Goal: Information Seeking & Learning: Check status

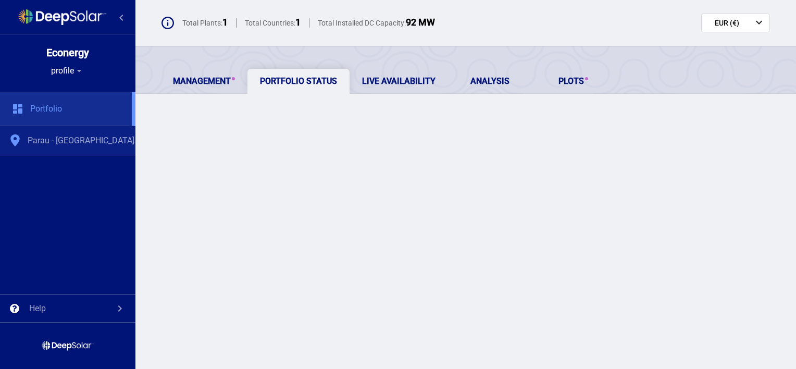
click at [109, 140] on div "Parau - [GEOGRAPHIC_DATA]" at bounding box center [67, 140] width 135 height 29
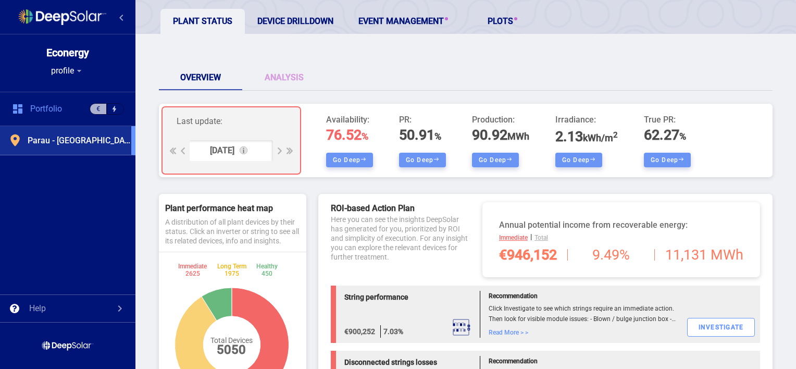
scroll to position [63, 0]
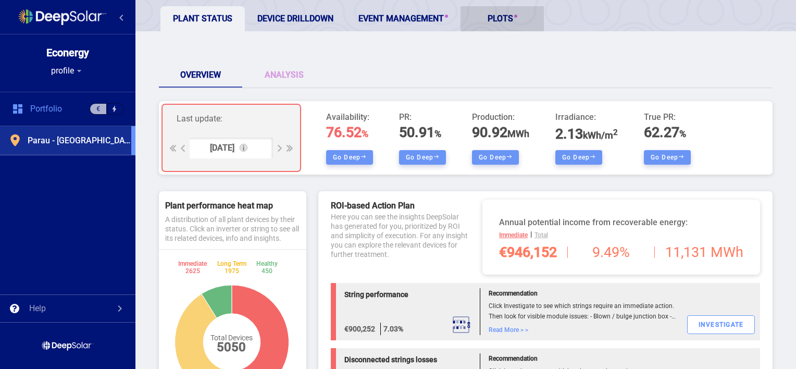
click at [505, 19] on link "PLOTS" at bounding box center [502, 18] width 83 height 25
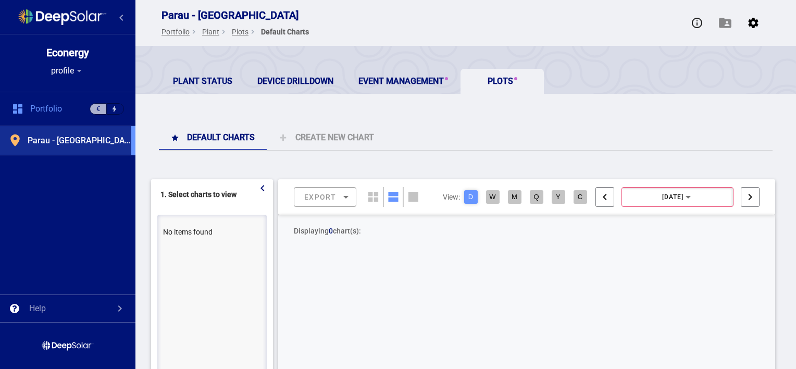
click at [415, 117] on div "Plant Status Device Drilldown Event Management PLOTS Default charts Create new …" at bounding box center [465, 320] width 661 height 549
click at [397, 82] on link "Event Management" at bounding box center [403, 81] width 115 height 25
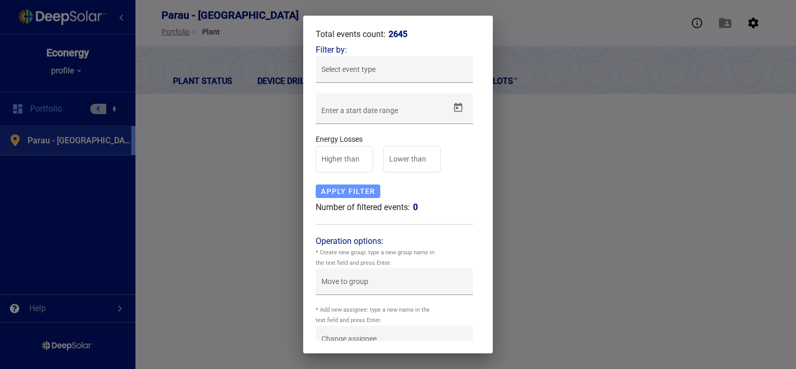
drag, startPoint x: 307, startPoint y: 125, endPoint x: 478, endPoint y: 323, distance: 261.9
click at [307, 125] on mat-dialog-container "Total events count: 2645 Filter by: Select event type – Enter a start date rang…" at bounding box center [398, 185] width 190 height 338
click at [369, 108] on div "– Enter a start date range" at bounding box center [385, 113] width 128 height 21
click at [355, 190] on div "APPLY FILTER" at bounding box center [348, 191] width 65 height 14
click at [219, 124] on div at bounding box center [398, 184] width 796 height 369
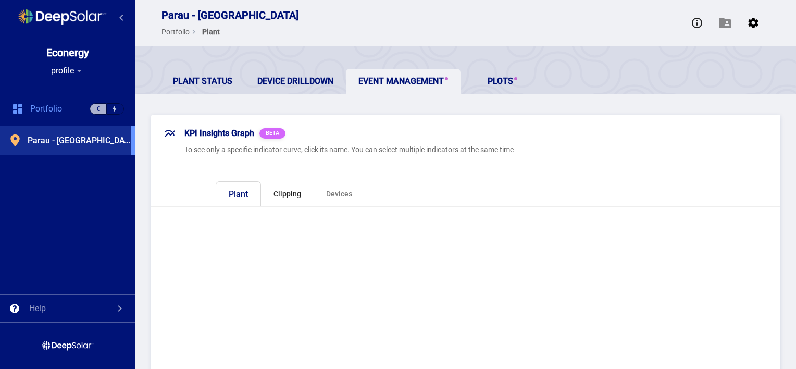
click at [278, 194] on div "Clipping" at bounding box center [288, 194] width 28 height 10
click at [339, 195] on div "Devices" at bounding box center [340, 194] width 26 height 10
click at [298, 79] on link "Device Drilldown" at bounding box center [295, 81] width 101 height 25
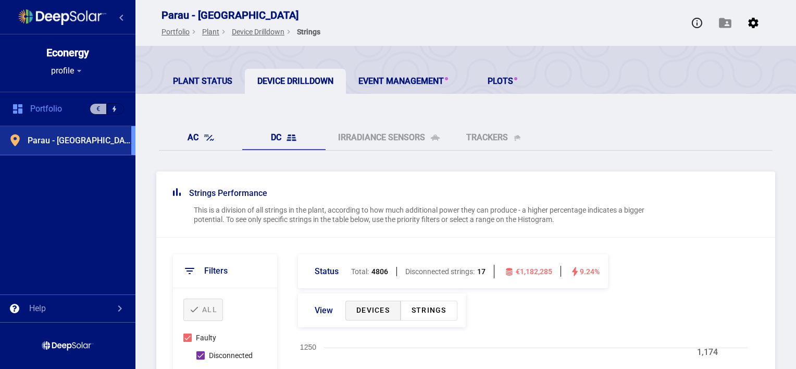
click at [190, 144] on link "AC" at bounding box center [200, 137] width 83 height 25
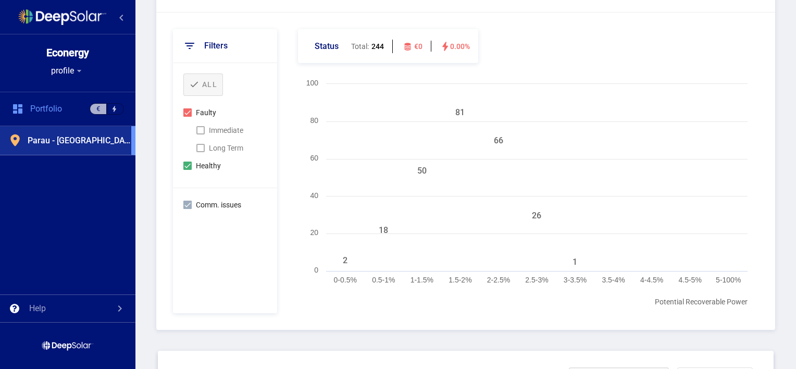
scroll to position [250, 0]
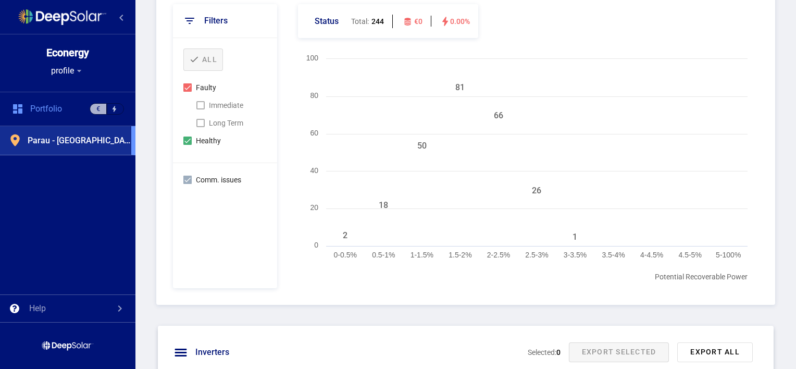
click at [313, 280] on rect at bounding box center [523, 171] width 460 height 234
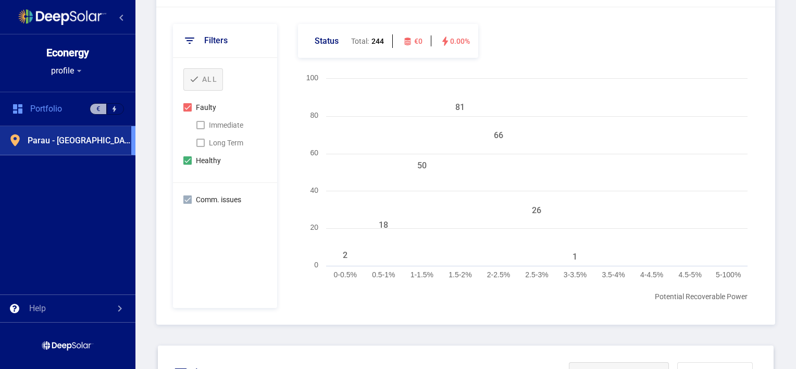
scroll to position [229, 0]
click at [345, 264] on rect at bounding box center [345, 266] width 39 height 4
click at [315, 237] on b "2 inverters Healthy" at bounding box center [333, 237] width 63 height 7
click at [319, 299] on rect at bounding box center [523, 191] width 460 height 234
click at [188, 157] on div at bounding box center [187, 161] width 8 height 8
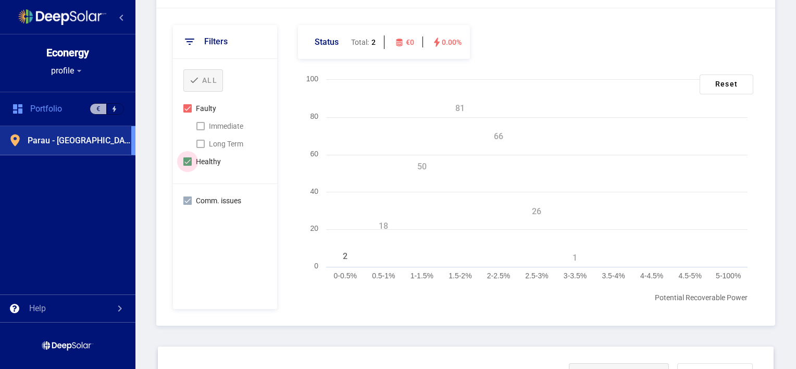
checkbox input "false"
checkbox input "true"
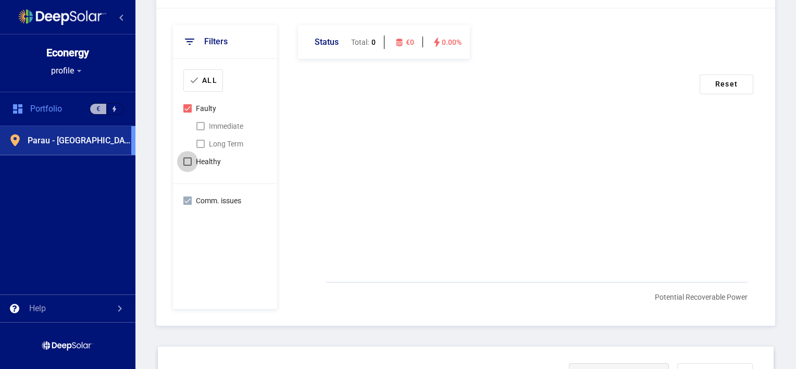
click at [188, 157] on div at bounding box center [187, 161] width 8 height 8
click at [188, 166] on input "Healthy" at bounding box center [187, 166] width 1 height 1
checkbox input "true"
checkbox input "false"
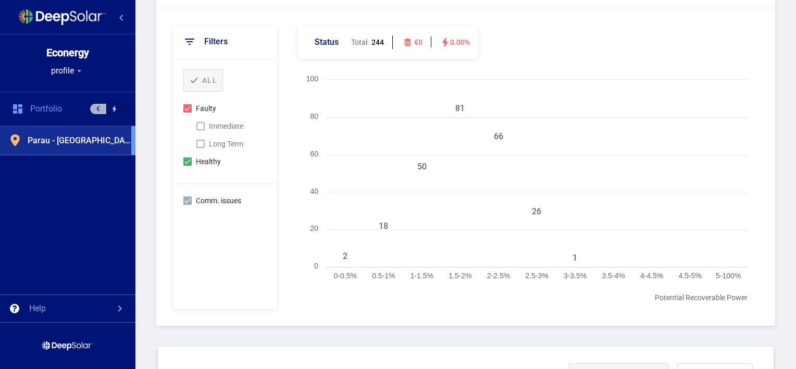
click at [198, 126] on div at bounding box center [200, 126] width 8 height 8
click at [198, 144] on div at bounding box center [200, 144] width 8 height 8
click at [240, 266] on div "filters All Faulty Immediate Long Term Healthy Comm. issues" at bounding box center [225, 167] width 104 height 284
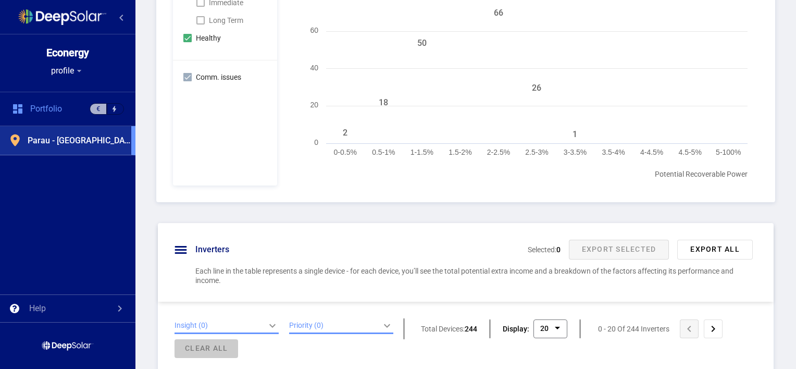
scroll to position [417, 0]
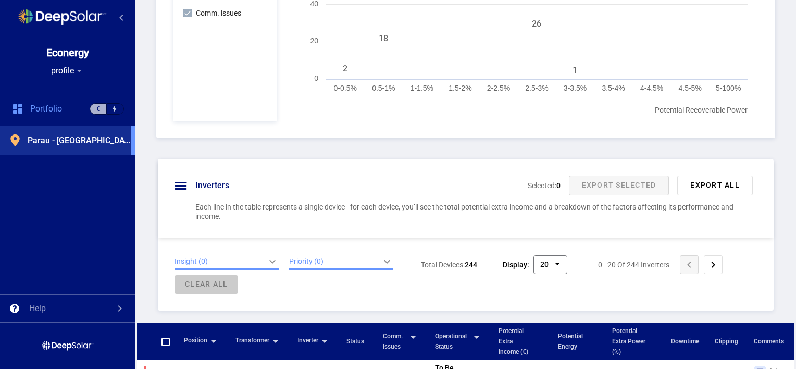
click at [346, 80] on rect at bounding box center [523, 4] width 460 height 234
click at [345, 77] on rect at bounding box center [345, 78] width 39 height 4
click at [386, 191] on div "Inverters selected: 0 Export Selected Export All" at bounding box center [466, 186] width 582 height 20
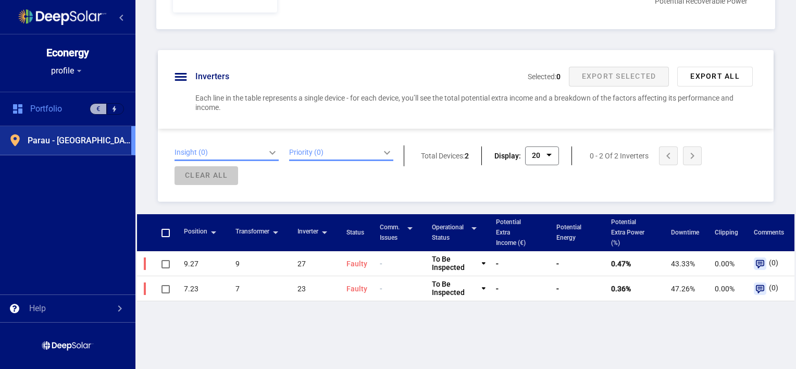
scroll to position [542, 0]
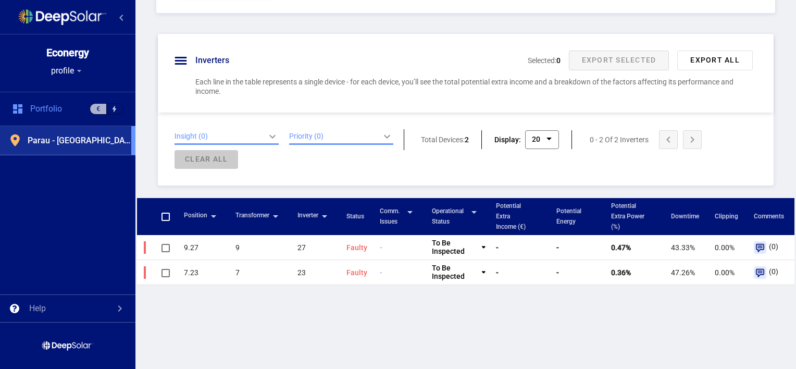
click at [392, 323] on div "Position arrow_drop_down Transformer arrow_drop_down inverter arrow_drop_down S…" at bounding box center [465, 315] width 657 height 234
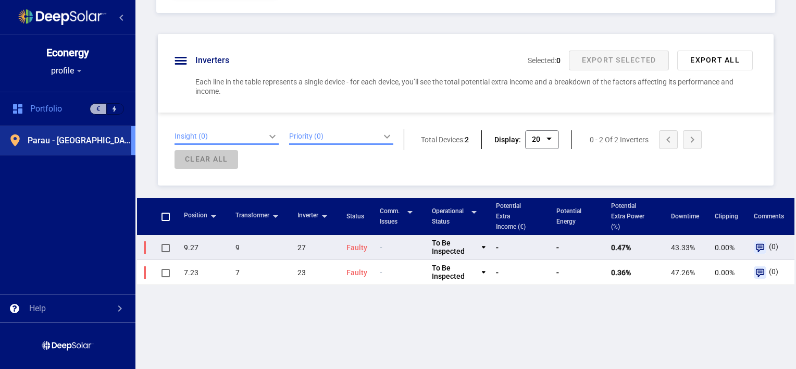
click at [352, 244] on span "faulty" at bounding box center [356, 247] width 21 height 8
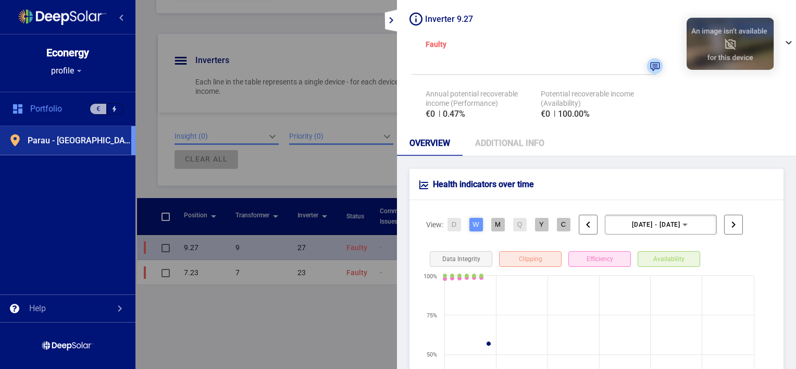
click at [600, 146] on div "OVERVIEW ADDITIONAL INFO" at bounding box center [596, 143] width 399 height 25
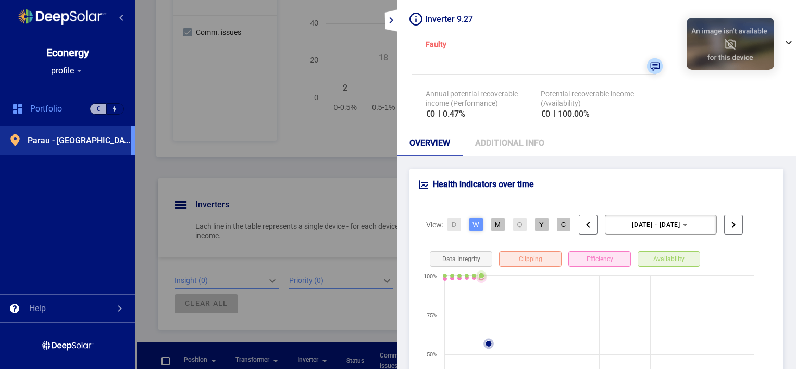
scroll to position [400, 0]
click at [561, 189] on div "Health indicators over time" at bounding box center [596, 184] width 374 height 31
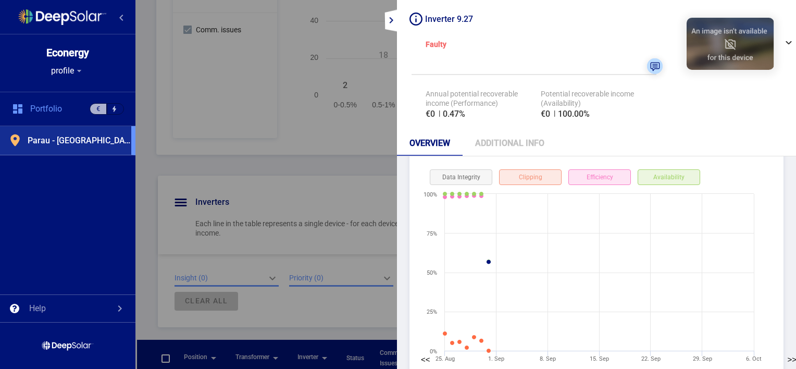
scroll to position [83, 0]
click at [677, 170] on div "Availability" at bounding box center [669, 176] width 63 height 16
click at [525, 179] on div "Clipping" at bounding box center [530, 176] width 63 height 16
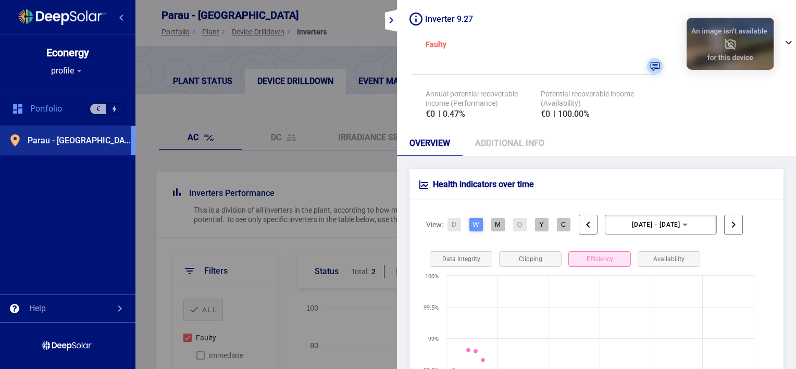
scroll to position [83, 0]
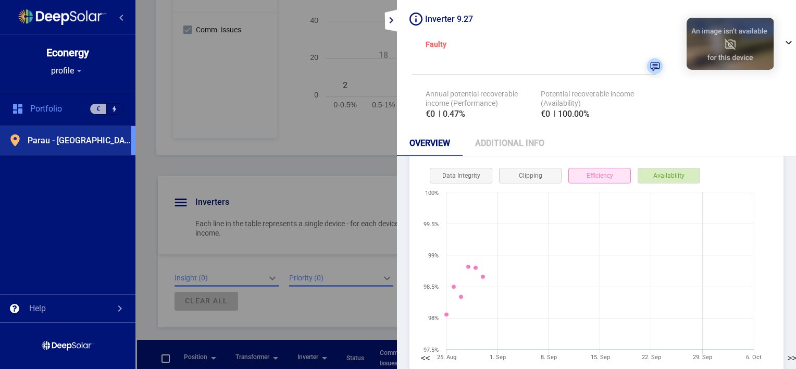
click at [659, 174] on div "Availability" at bounding box center [669, 176] width 63 height 16
click at [602, 176] on div "Efficiency" at bounding box center [599, 176] width 63 height 16
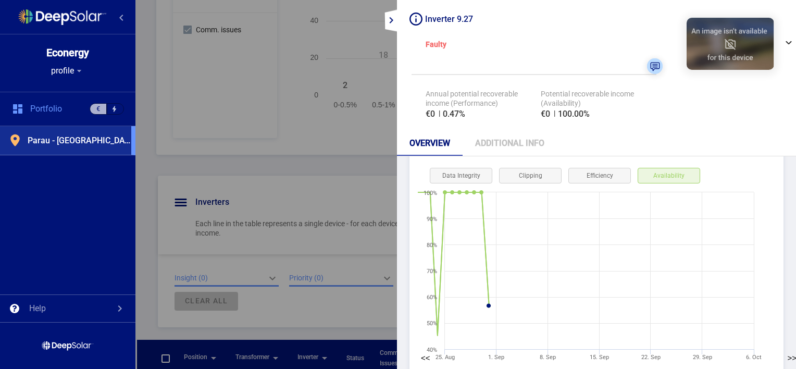
click at [392, 21] on mat-icon "expand_more" at bounding box center [391, 20] width 13 height 13
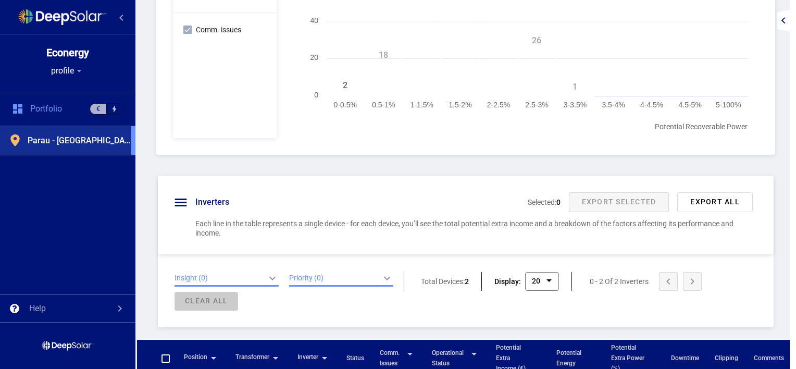
click at [375, 217] on div "Inverters selected: 0 Export Selected Export All Each line in the table represe…" at bounding box center [466, 215] width 616 height 79
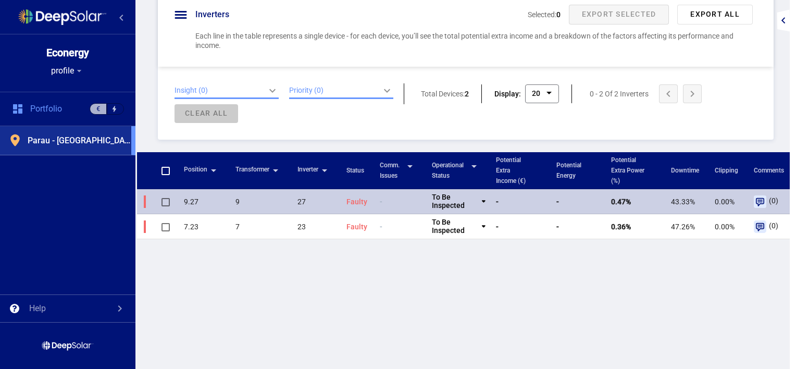
scroll to position [615, 0]
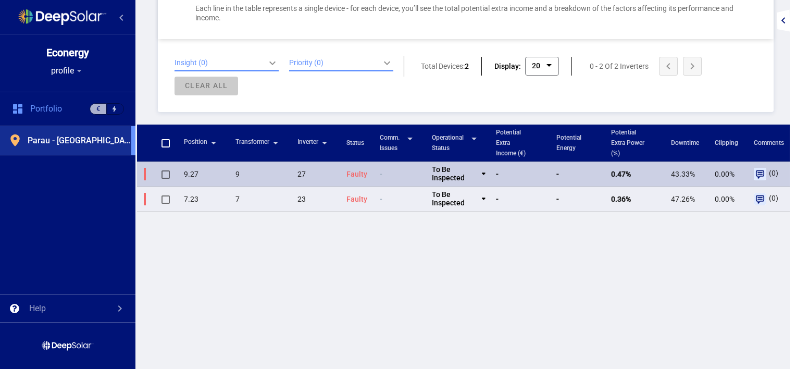
click at [484, 195] on div "To be inspected" at bounding box center [459, 199] width 54 height 17
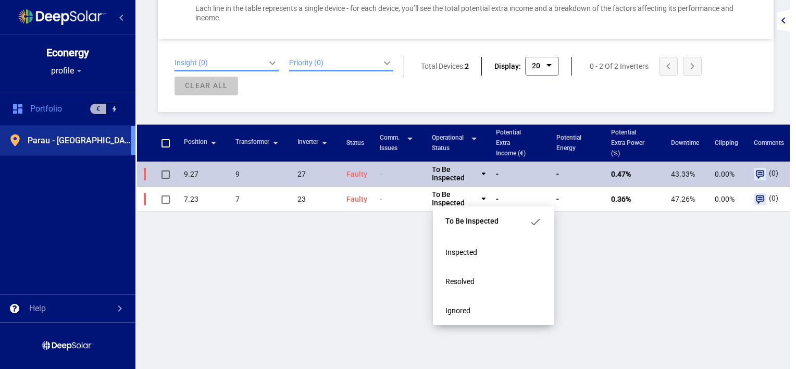
click at [385, 248] on div "Position arrow_drop_down Transformer arrow_drop_down inverter arrow_drop_down S…" at bounding box center [465, 242] width 657 height 234
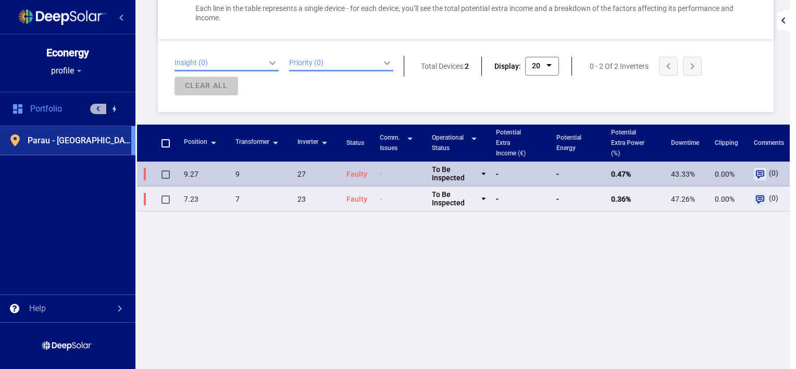
click at [357, 200] on span "faulty" at bounding box center [356, 199] width 21 height 8
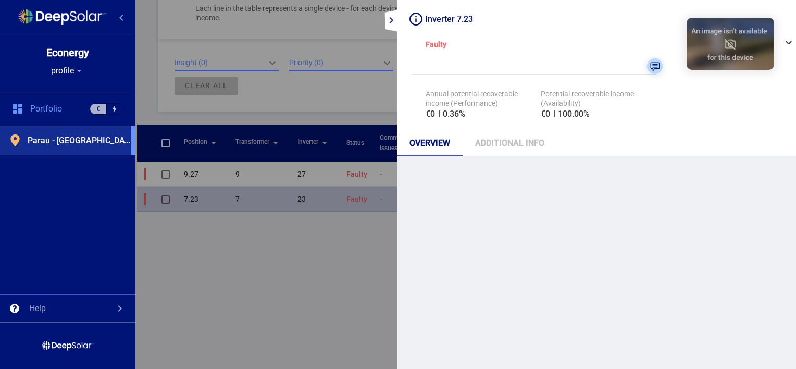
click at [776, 140] on div "OVERVIEW ADDITIONAL INFO" at bounding box center [596, 143] width 399 height 25
click at [490, 144] on div "ADDITIONAL INFO" at bounding box center [509, 143] width 69 height 10
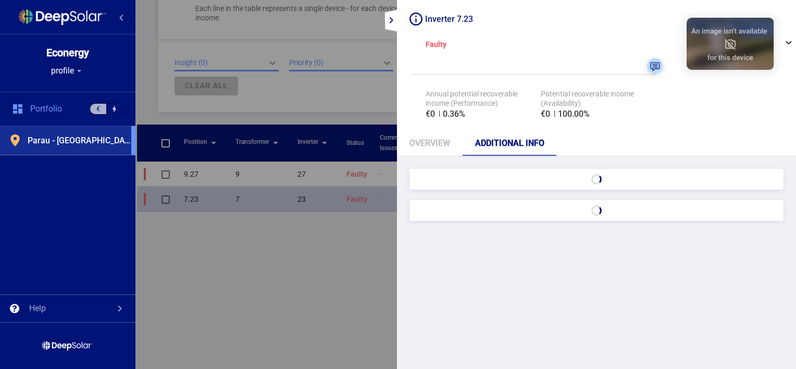
click at [416, 16] on div at bounding box center [415, 19] width 13 height 13
click at [424, 144] on div "OVERVIEW" at bounding box center [429, 143] width 41 height 10
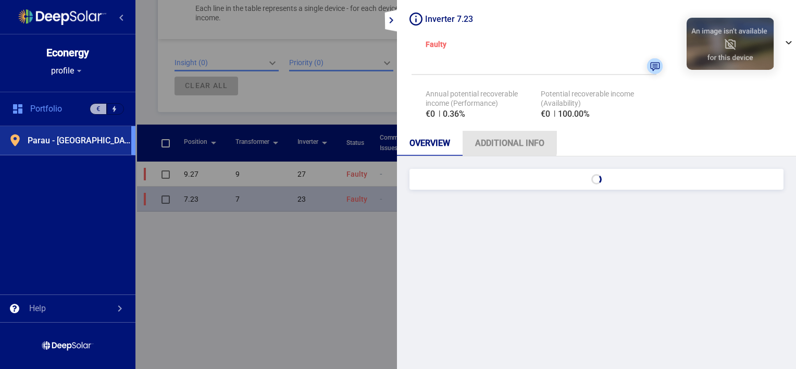
click at [496, 142] on div "ADDITIONAL INFO" at bounding box center [509, 143] width 69 height 10
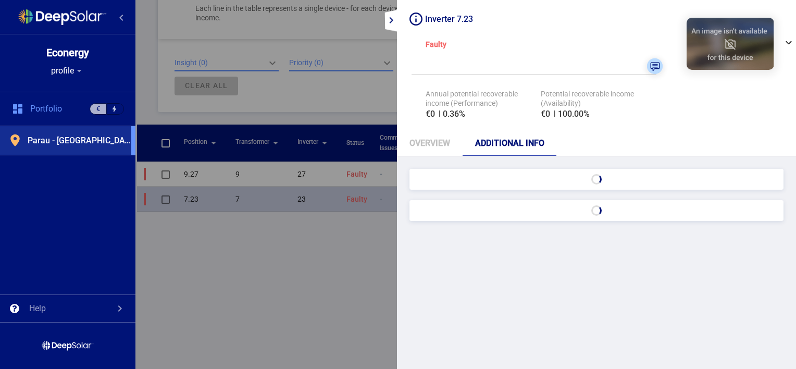
click at [354, 260] on div "Position arrow_drop_down Transformer arrow_drop_down inverter arrow_drop_down S…" at bounding box center [465, 242] width 657 height 234
click at [391, 22] on mat-icon "expand_more" at bounding box center [391, 20] width 13 height 13
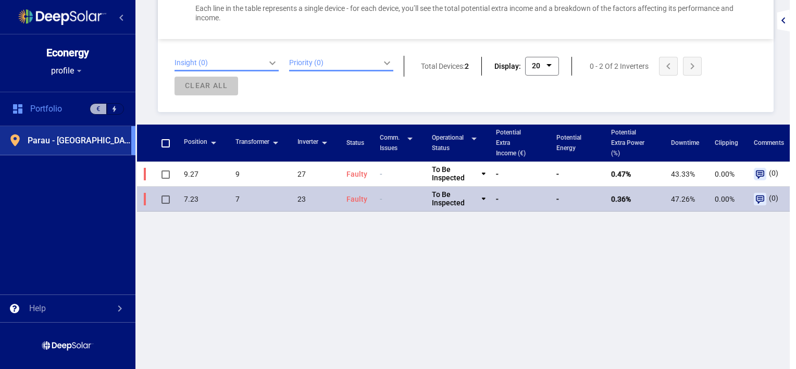
click at [468, 38] on div "Inverters selected: 0 Export Selected Export All Each line in the table represe…" at bounding box center [466, -1] width 616 height 79
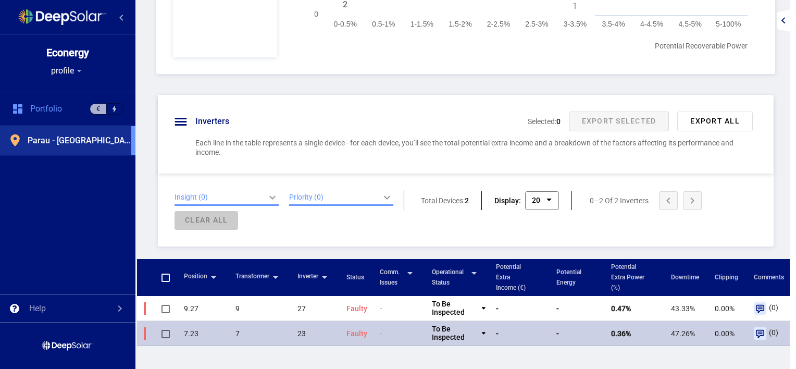
scroll to position [344, 0]
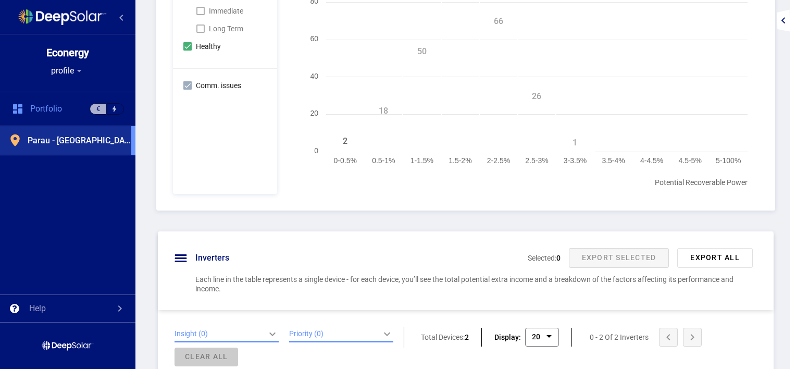
click at [573, 152] on rect at bounding box center [523, 76] width 460 height 234
click at [574, 144] on rect at bounding box center [575, 131] width 119 height 37
click at [516, 140] on rect at bounding box center [575, 131] width 119 height 37
click at [451, 193] on div "filters All Faulty Immediate Long Term Healthy Comm. issues Status Total: 1 €0 …" at bounding box center [465, 51] width 619 height 317
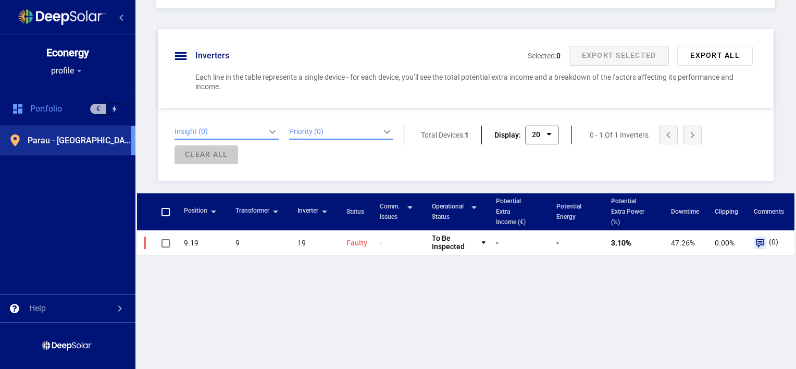
scroll to position [553, 0]
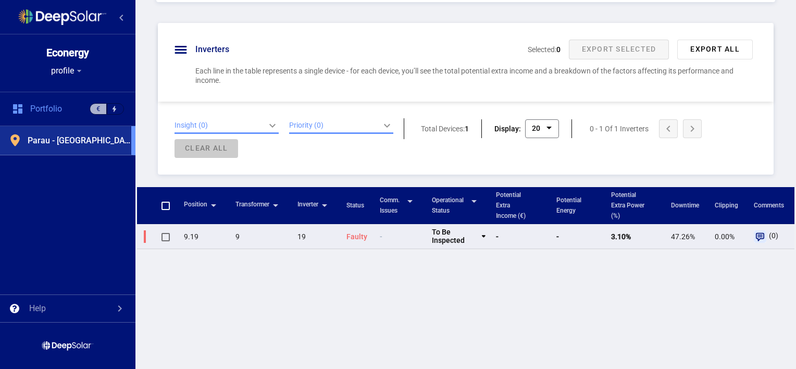
click at [618, 234] on td "3.10%" at bounding box center [636, 236] width 60 height 25
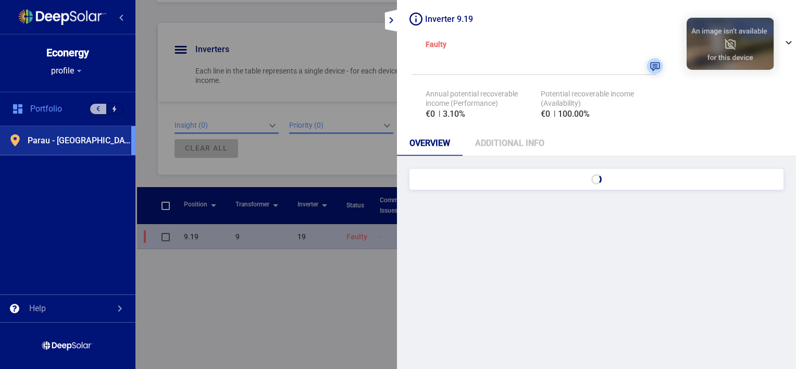
click at [702, 138] on div "OVERVIEW ADDITIONAL INFO" at bounding box center [596, 143] width 399 height 25
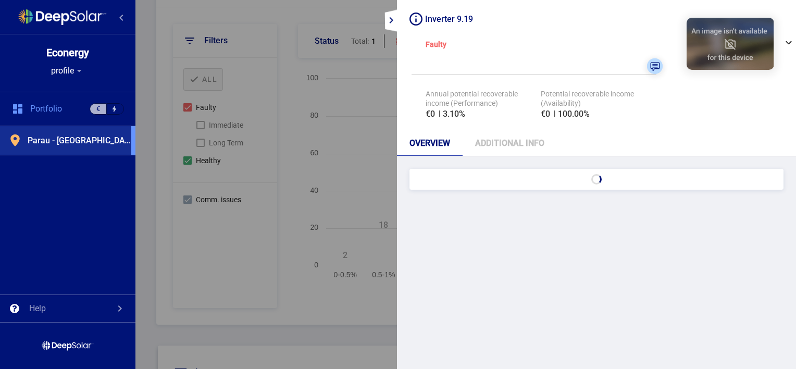
click at [725, 228] on div at bounding box center [596, 314] width 374 height 291
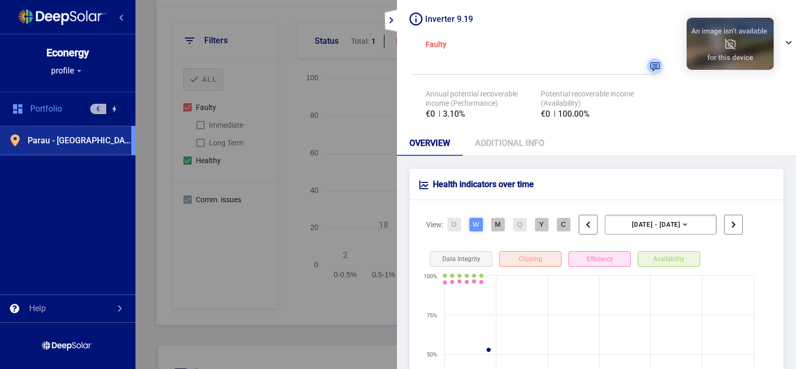
click at [706, 195] on div "Health indicators over time" at bounding box center [596, 184] width 374 height 31
click at [496, 222] on button "M" at bounding box center [498, 225] width 14 height 14
click at [484, 196] on div "Health indicators over time" at bounding box center [596, 184] width 374 height 31
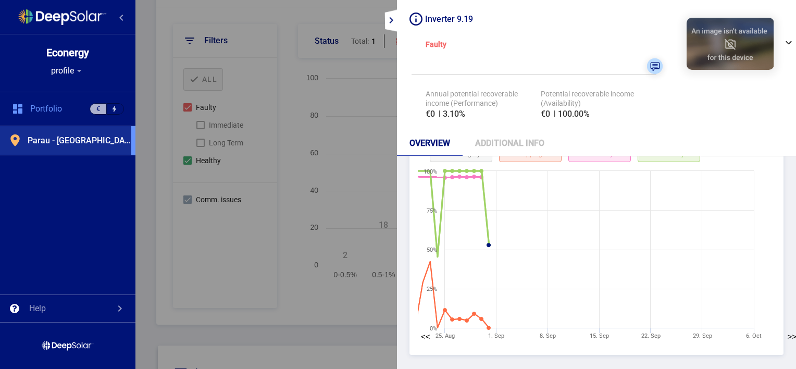
scroll to position [104, 0]
click at [488, 245] on icon at bounding box center [489, 245] width 6 height 6
click at [489, 244] on icon at bounding box center [489, 245] width 6 height 6
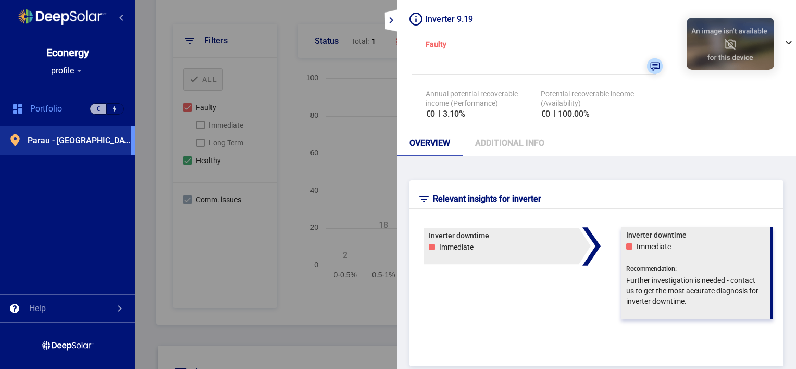
scroll to position [729, 0]
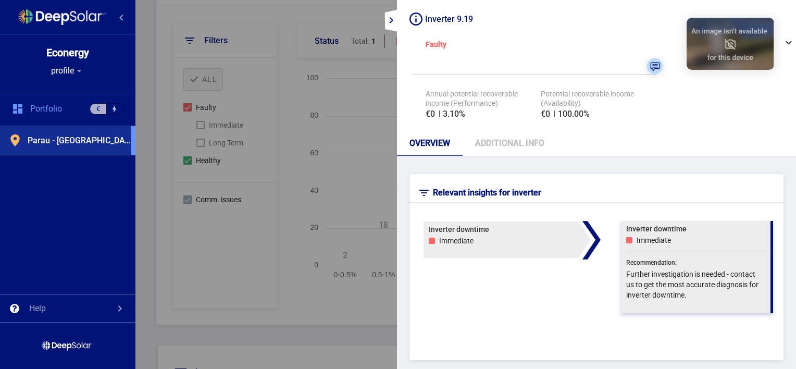
click at [493, 279] on div "Inverter downtime Immediate Inverter downtime Immediate" at bounding box center [515, 281] width 212 height 136
click at [658, 272] on div "Further investigation is needed - contact us to get the most accurate diagnosis…" at bounding box center [693, 284] width 134 height 31
click at [590, 293] on div "Inverter downtime Immediate Inverter downtime Immediate" at bounding box center [515, 281] width 212 height 136
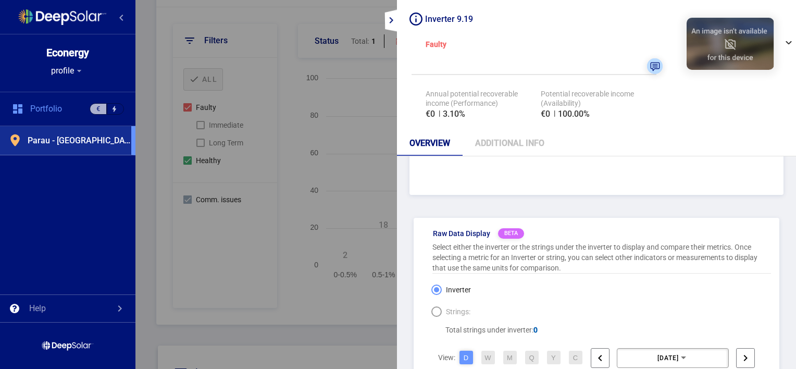
scroll to position [875, 0]
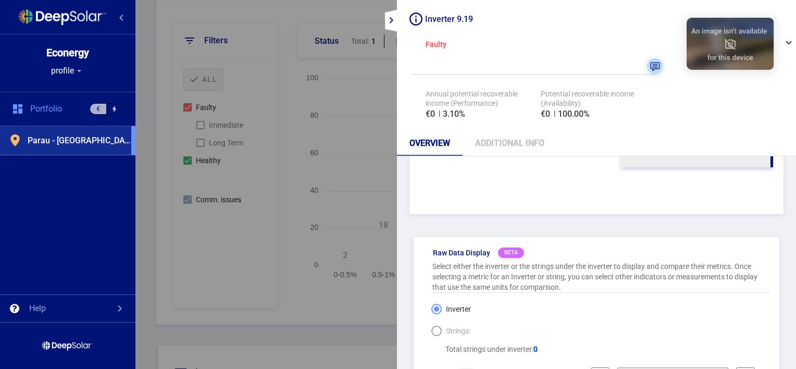
click at [548, 279] on div "Select either the inverter or the strings under the inverter to display and com…" at bounding box center [601, 277] width 339 height 32
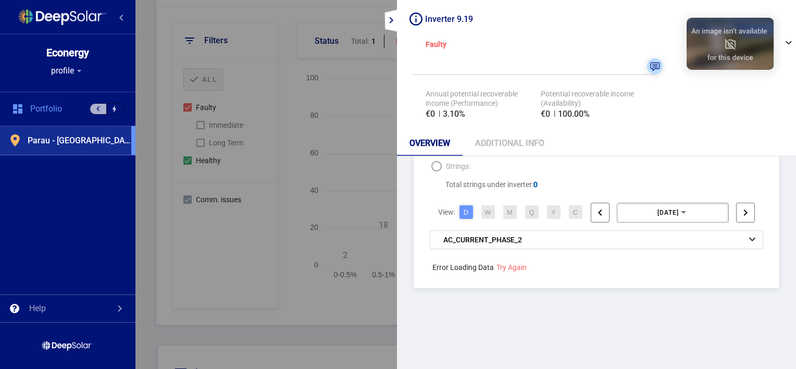
scroll to position [1042, 0]
click at [503, 236] on span "ac_current_phase_2" at bounding box center [482, 237] width 79 height 10
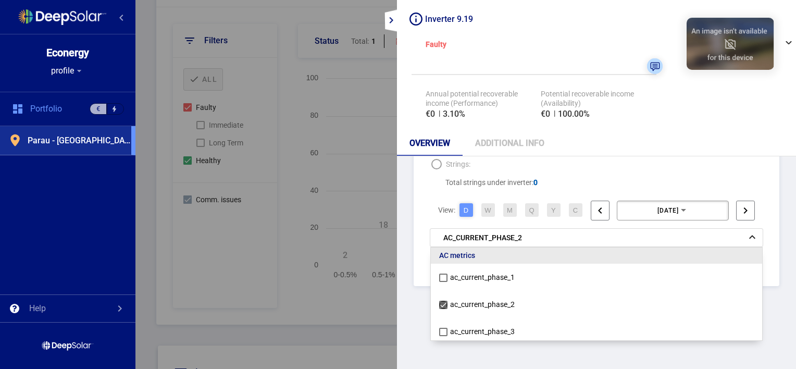
click at [411, 314] on mat-tab-body "Health indicators over time View: D W M Q Y C chevron_left last 30 Days chevron…" at bounding box center [596, 262] width 399 height 213
click at [506, 140] on div "ADDITIONAL INFO" at bounding box center [509, 143] width 69 height 10
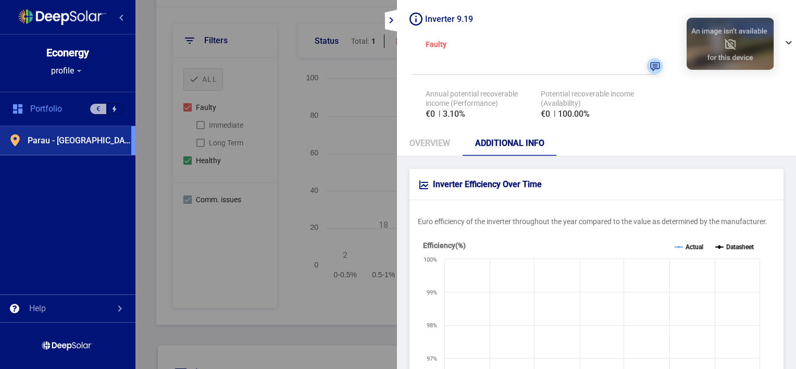
click at [591, 212] on div "Euro efficiency of the inverter throughout the year compared to the value as de…" at bounding box center [596, 325] width 374 height 251
click at [434, 141] on div "OVERVIEW" at bounding box center [429, 143] width 41 height 10
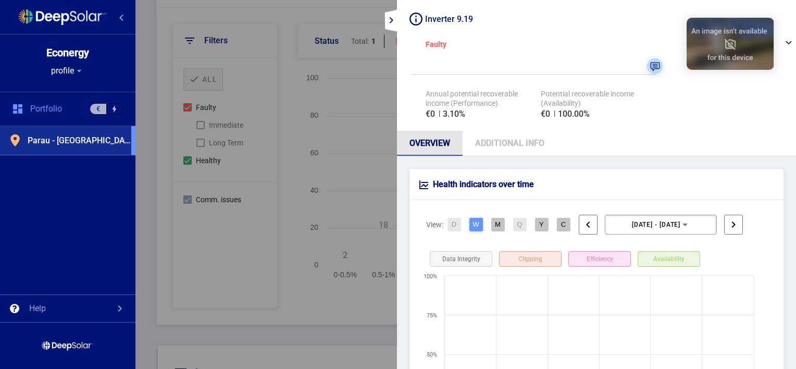
click at [606, 126] on div "Inverter 9.19 Faulty Status expand_more To Do In Inspection Resolved Dismissed …" at bounding box center [596, 184] width 399 height 369
click at [497, 222] on button "M" at bounding box center [498, 225] width 14 height 14
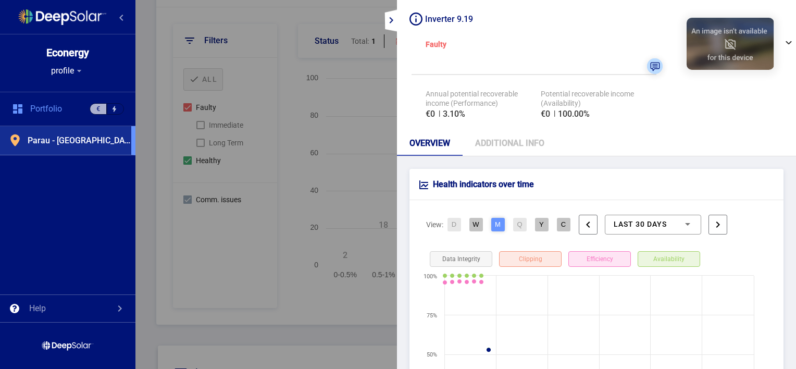
click at [331, 329] on div "Inverters Performance This is a division of all inverters in the plant, accordi…" at bounding box center [465, 347] width 661 height 813
click at [390, 21] on mat-icon "expand_more" at bounding box center [391, 20] width 13 height 13
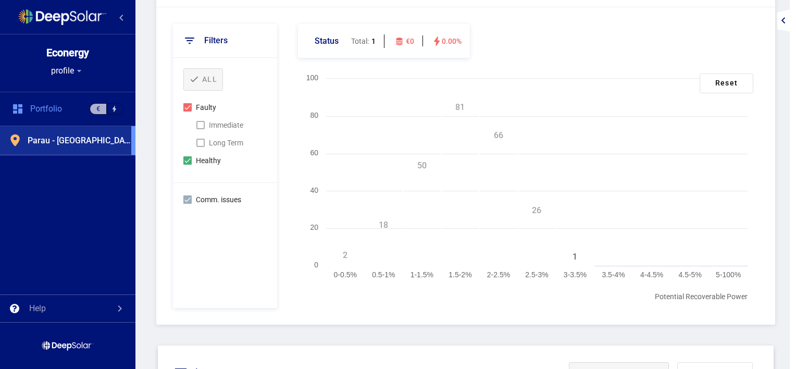
click at [263, 35] on div "filters" at bounding box center [225, 41] width 104 height 34
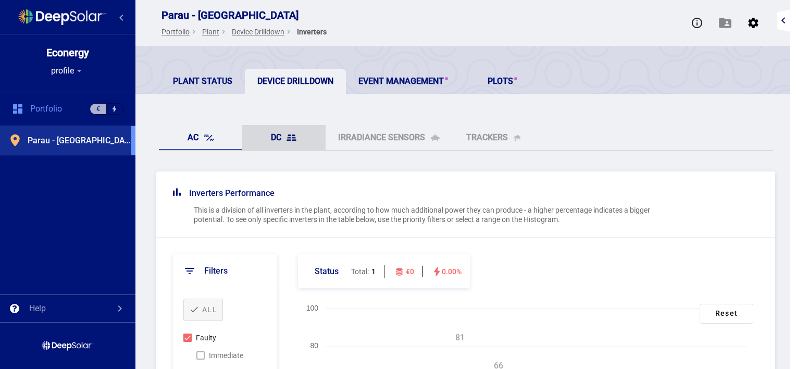
click at [282, 136] on link "DC" at bounding box center [283, 137] width 83 height 25
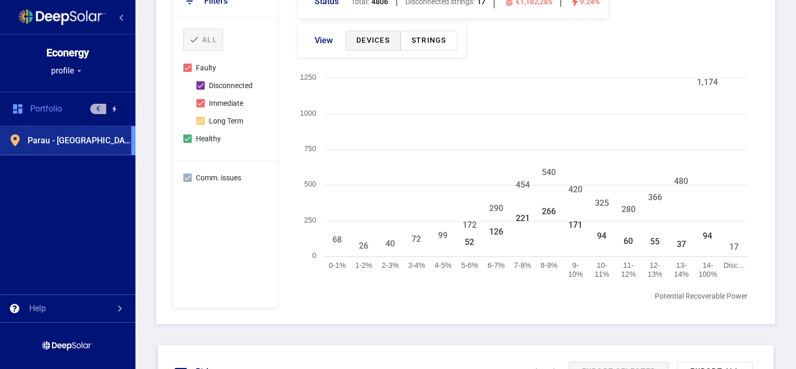
scroll to position [271, 0]
click at [282, 276] on div "filters All Faulty Disconnected Immediate Long Term Healthy Comm. issues Status…" at bounding box center [465, 145] width 619 height 356
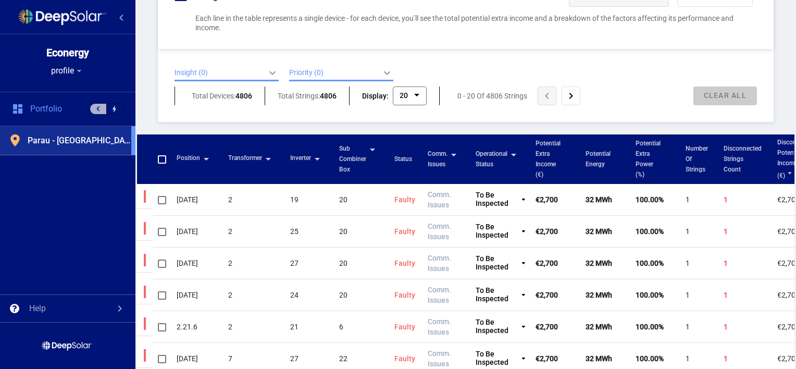
scroll to position [646, 0]
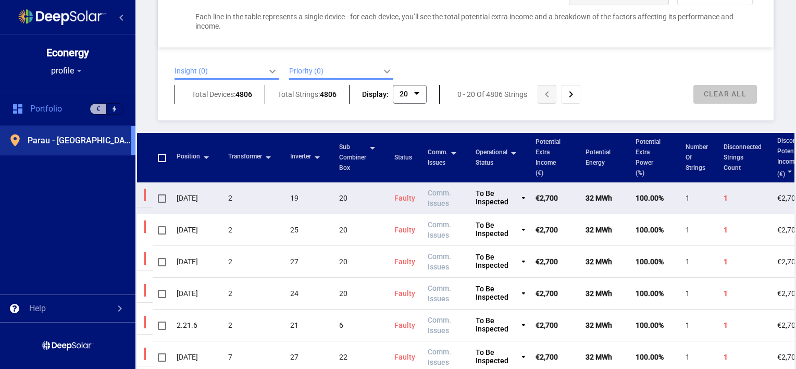
click at [552, 195] on td "€2,700" at bounding box center [555, 198] width 50 height 32
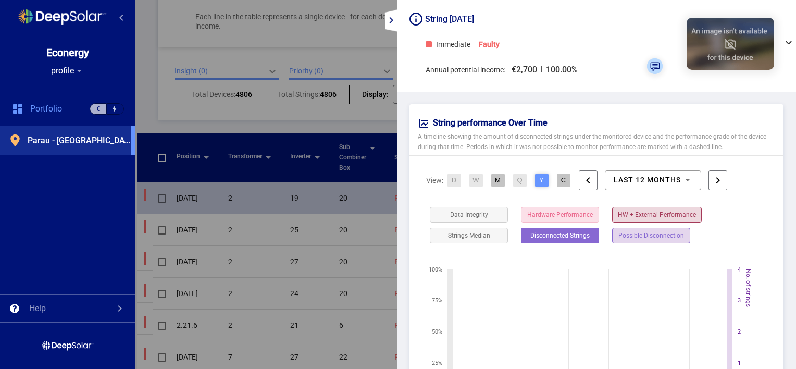
drag, startPoint x: 790, startPoint y: 120, endPoint x: 792, endPoint y: 147, distance: 26.7
click at [792, 147] on mat-sidenav-content "Parau - Romania Portfolio keyboard_arrow_right Plant keyboard_arrow_right Devic…" at bounding box center [465, 184] width 661 height 369
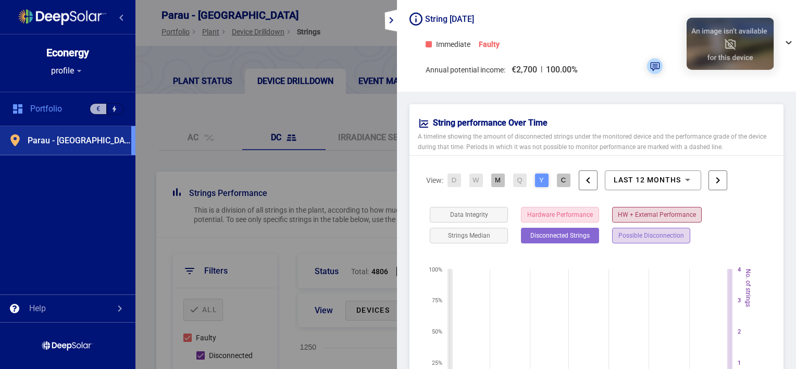
scroll to position [323, 0]
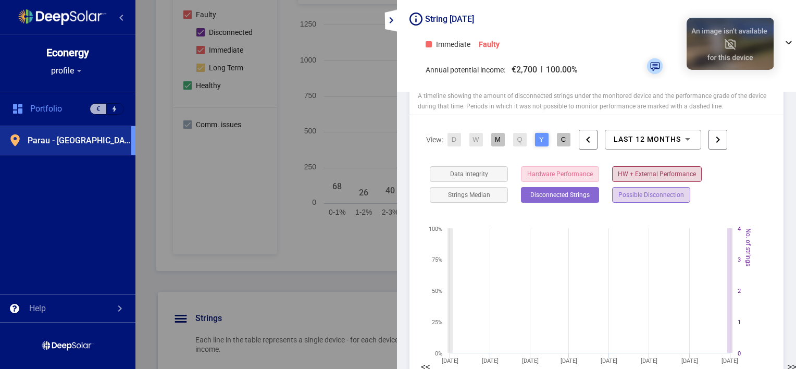
scroll to position [42, 0]
click at [740, 170] on rect at bounding box center [594, 266] width 352 height 208
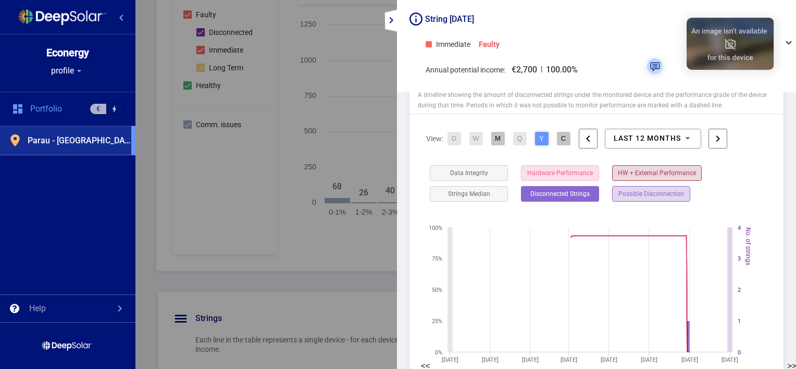
click at [496, 134] on button "M" at bounding box center [498, 139] width 14 height 14
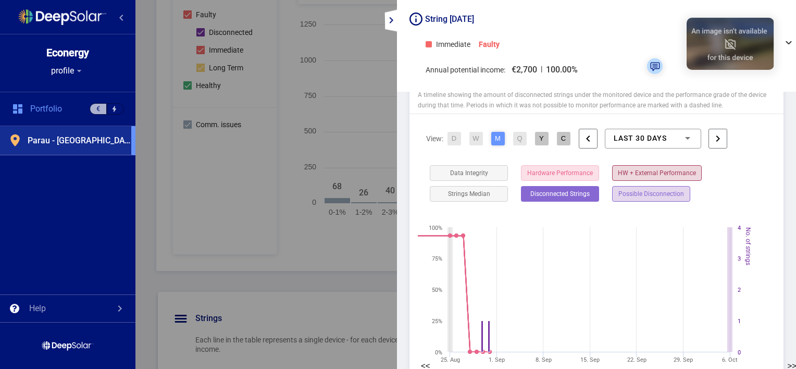
click at [766, 171] on rect at bounding box center [594, 266] width 352 height 208
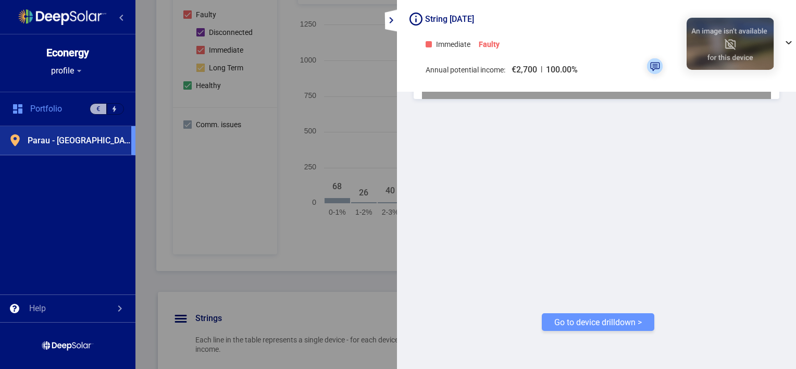
scroll to position [1111, 0]
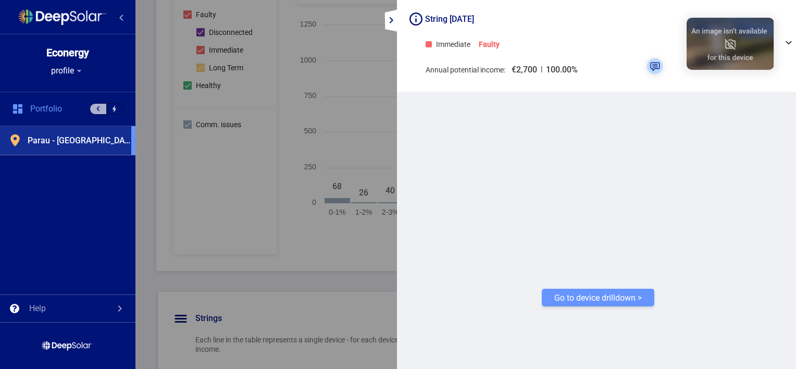
click at [617, 296] on div "Go to device drilldown >" at bounding box center [598, 298] width 113 height 18
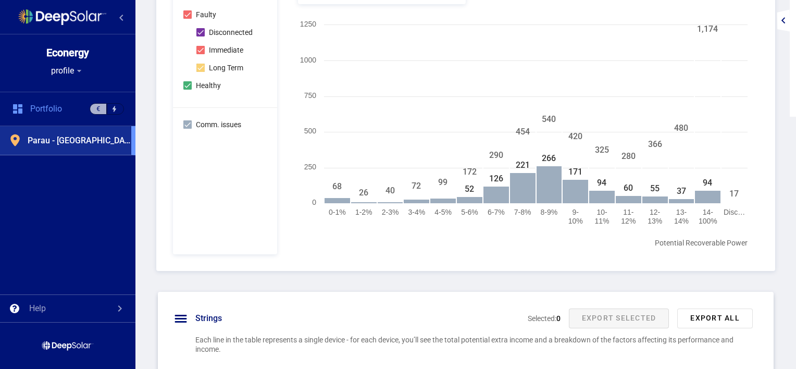
scroll to position [1620, 0]
click at [600, 249] on rect at bounding box center [523, 137] width 460 height 234
click at [508, 290] on div "Strings Performance This is a division of all strings in the plant, according t…" at bounding box center [465, 287] width 661 height 878
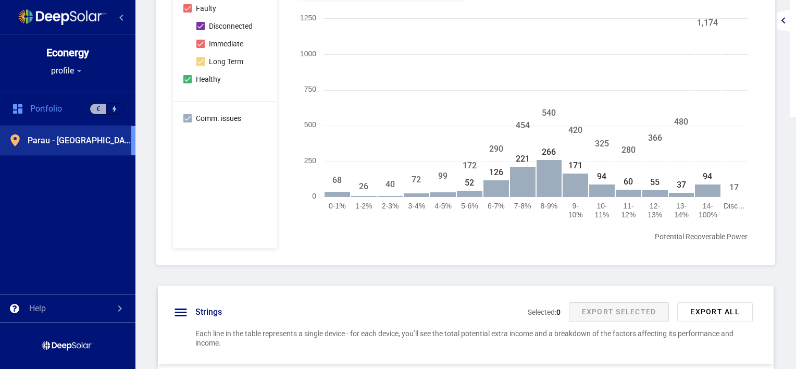
scroll to position [323, 0]
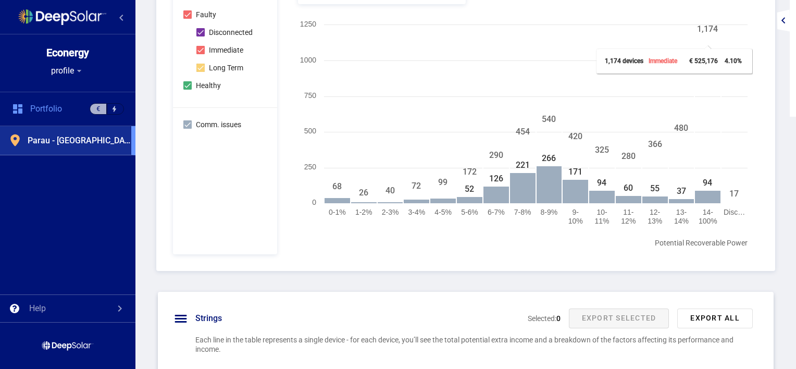
click at [708, 152] on rect at bounding box center [707, 119] width 27 height 167
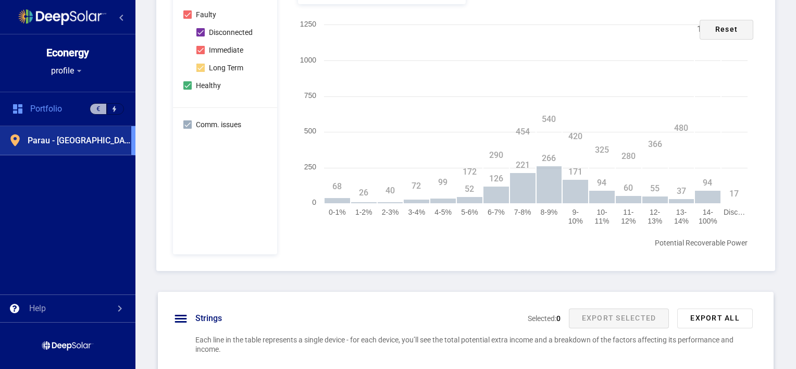
click at [718, 33] on div "reset" at bounding box center [727, 30] width 54 height 20
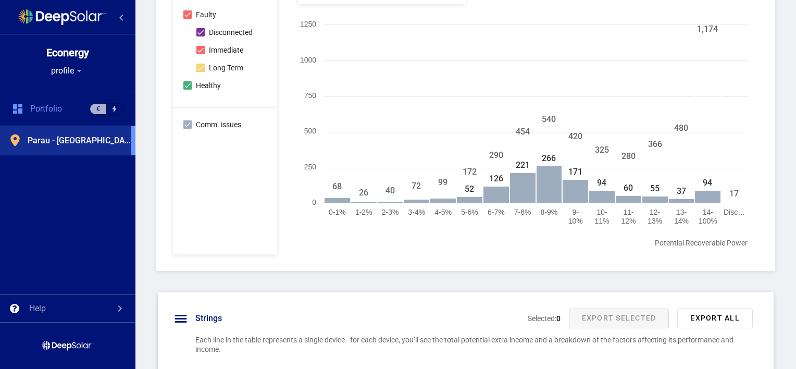
click at [707, 80] on rect at bounding box center [707, 119] width 27 height 167
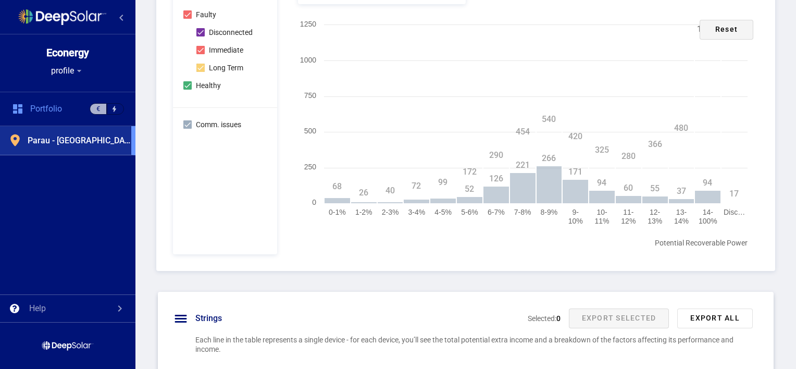
click at [712, 30] on div "reset" at bounding box center [727, 30] width 54 height 20
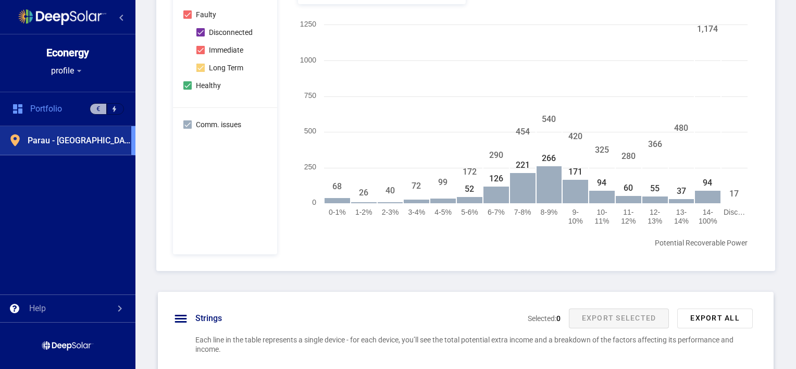
click at [532, 244] on rect at bounding box center [523, 137] width 460 height 234
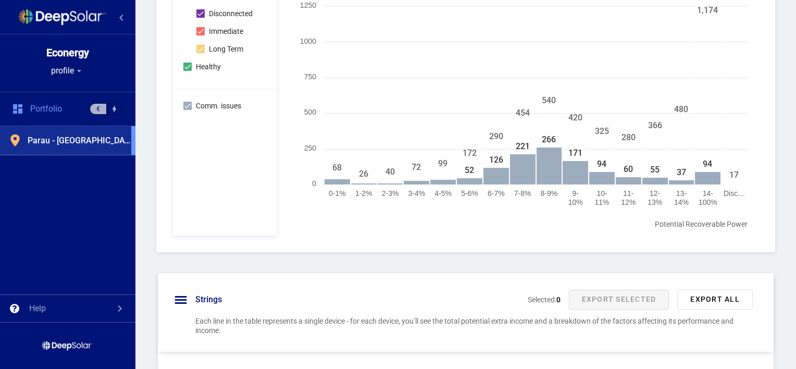
scroll to position [344, 0]
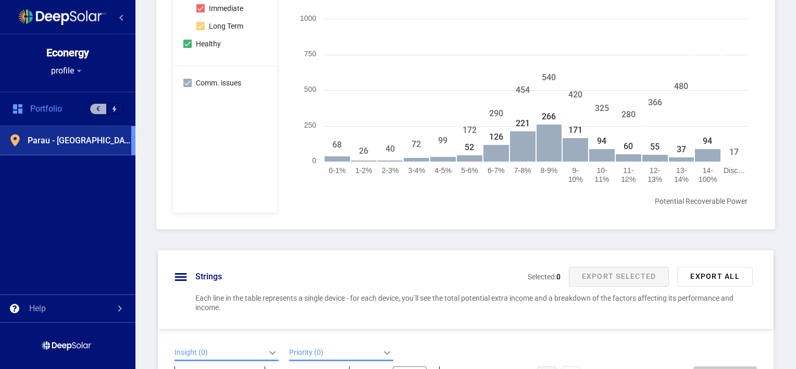
click at [532, 244] on div "Strings Performance This is a division of all strings in the plant, according t…" at bounding box center [465, 246] width 661 height 878
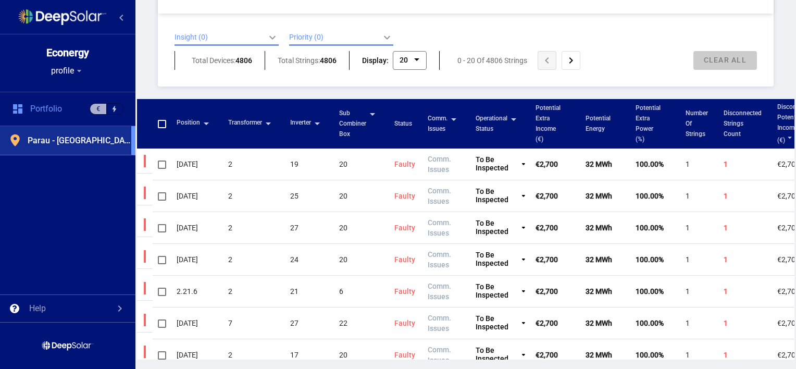
scroll to position [680, 0]
